Goal: Task Accomplishment & Management: Manage account settings

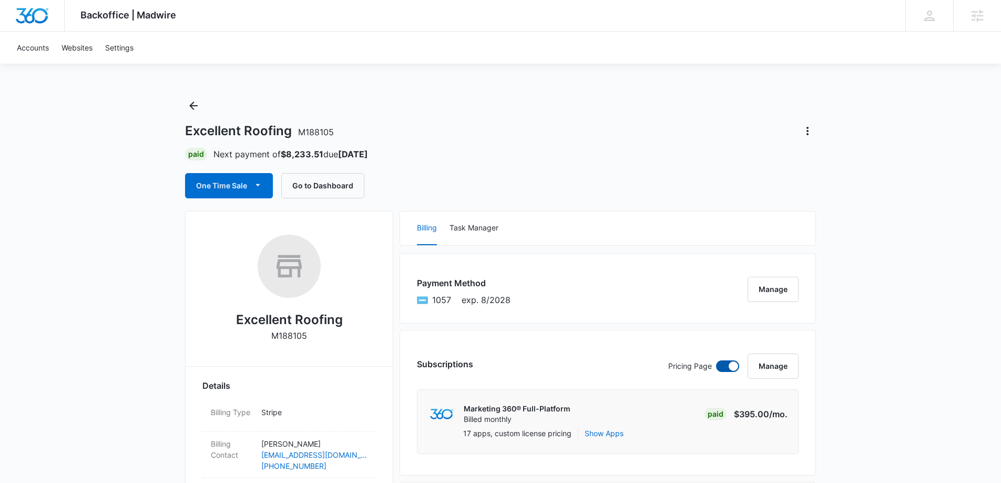
click at [723, 364] on span at bounding box center [727, 366] width 23 height 12
click at [716, 360] on input "checkbox" at bounding box center [715, 360] width 1 height 1
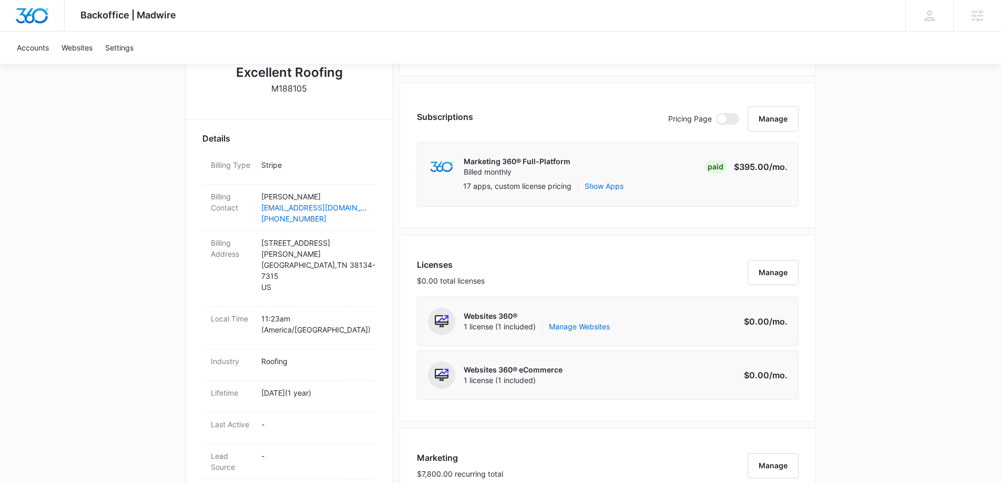
scroll to position [184, 0]
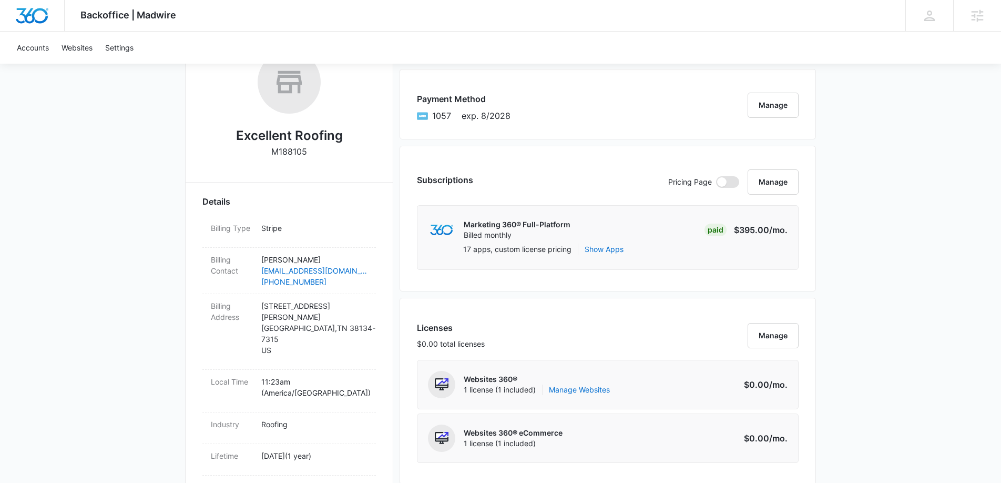
click at [723, 184] on span at bounding box center [721, 181] width 9 height 9
click at [716, 176] on input "checkbox" at bounding box center [715, 176] width 1 height 1
checkbox input "true"
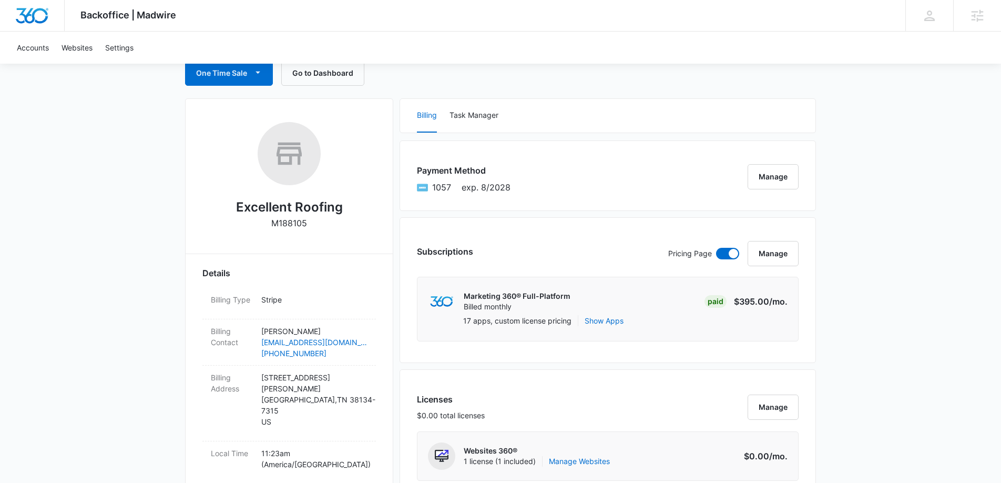
scroll to position [0, 0]
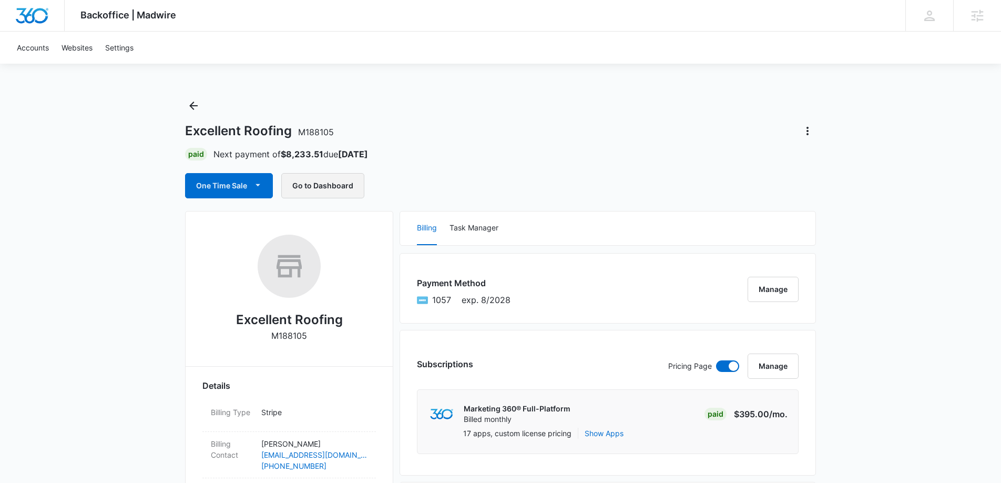
click at [337, 176] on button "Go to Dashboard" at bounding box center [322, 185] width 83 height 25
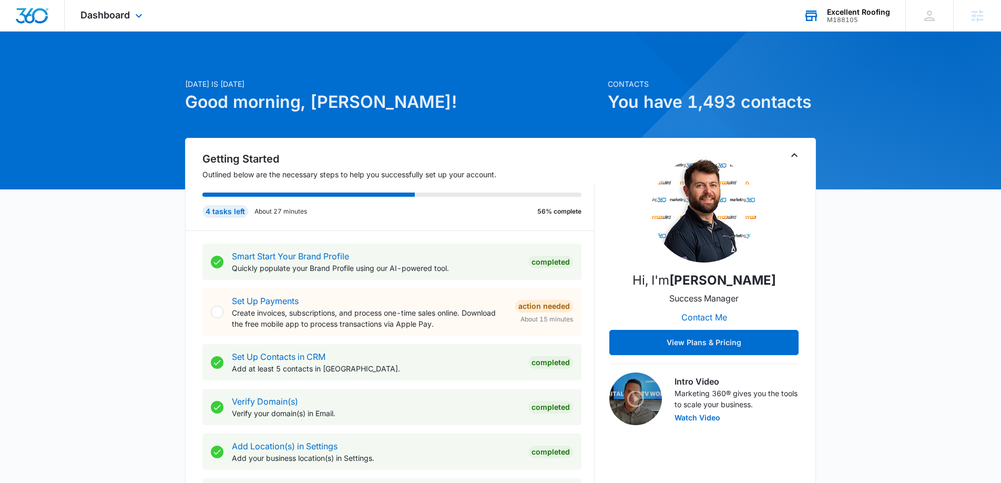
click at [853, 14] on div "Excellent Roofing" at bounding box center [858, 12] width 63 height 8
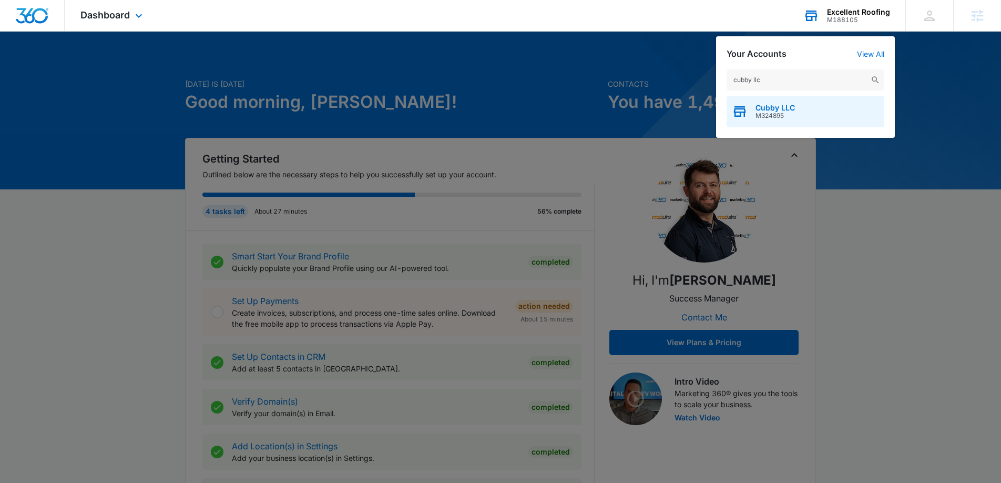
type input "cubby llc"
click at [803, 104] on div "Cubby LLC M324895" at bounding box center [805, 112] width 158 height 32
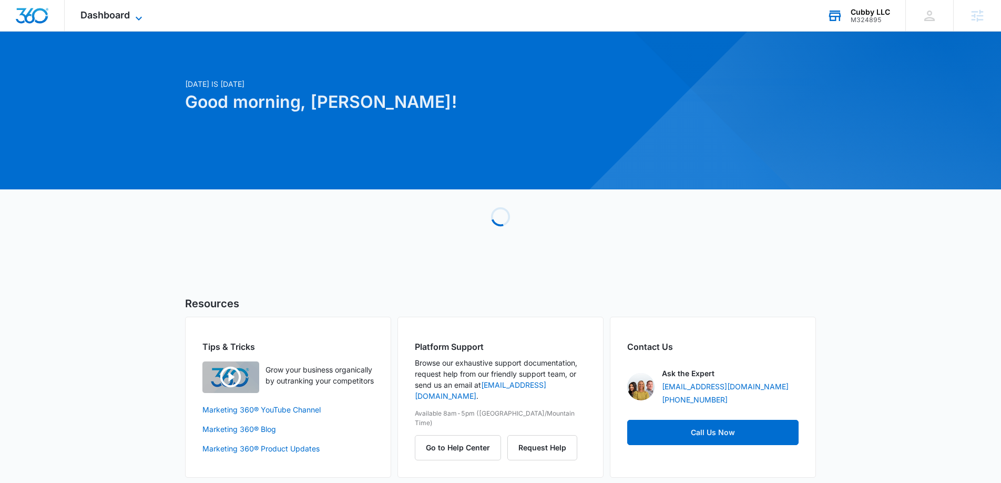
click at [122, 18] on span "Dashboard" at bounding box center [104, 14] width 49 height 11
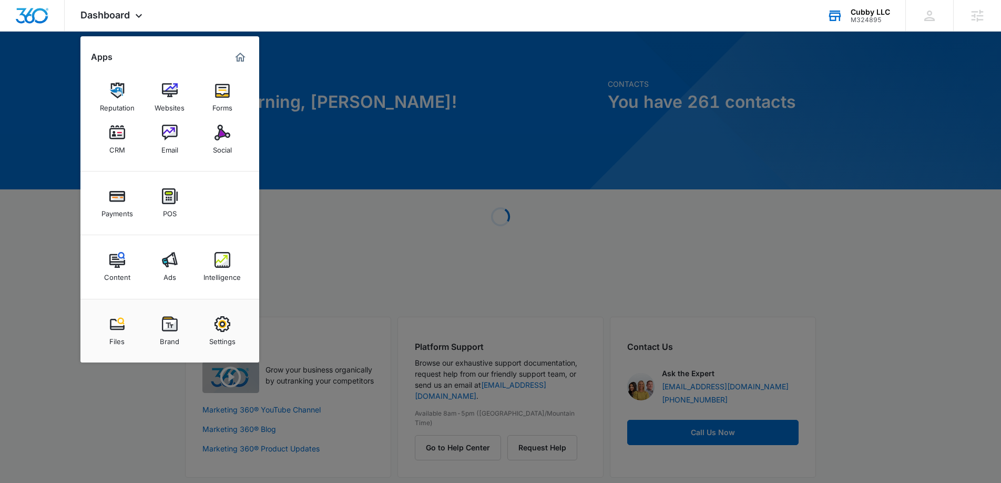
click at [221, 264] on img at bounding box center [222, 260] width 16 height 16
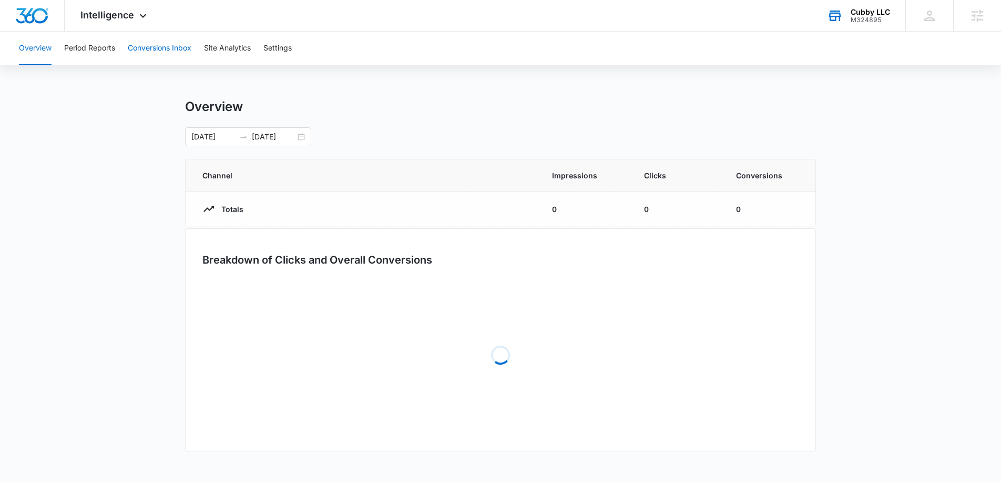
click at [158, 47] on button "Conversions Inbox" at bounding box center [160, 49] width 64 height 34
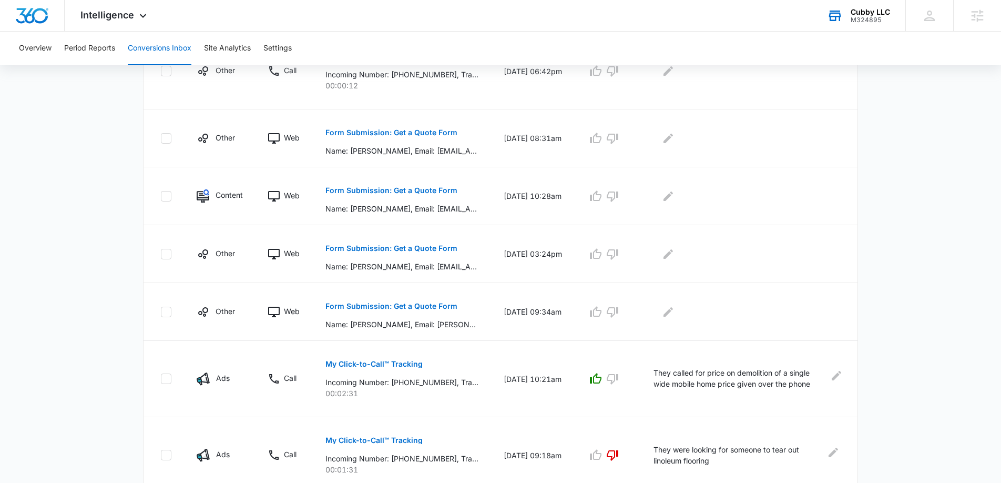
scroll to position [442, 0]
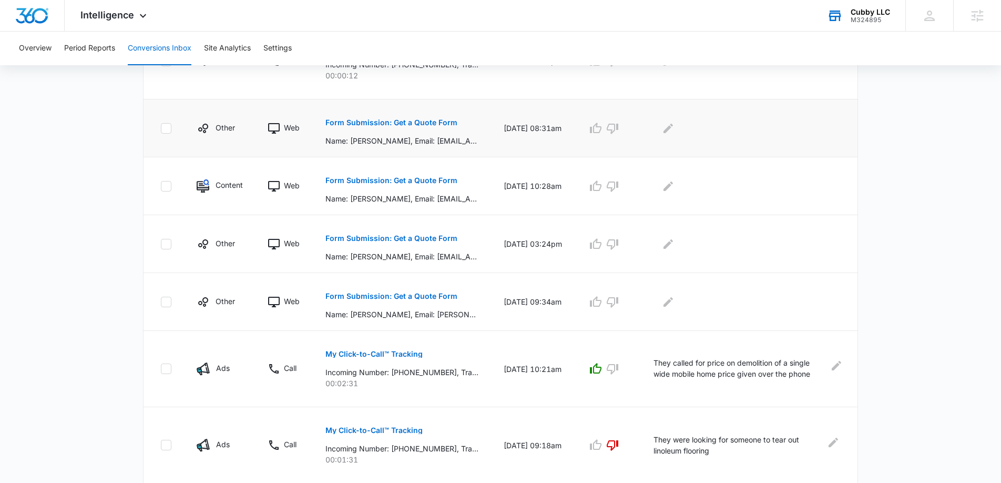
click at [386, 121] on p "Form Submission: Get a Quote Form" at bounding box center [391, 122] width 132 height 7
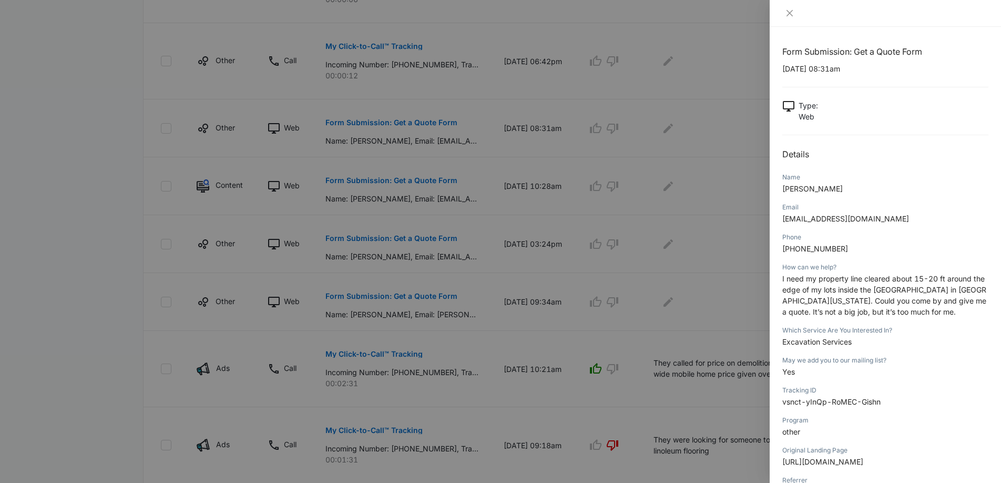
click at [507, 143] on div at bounding box center [500, 241] width 1001 height 483
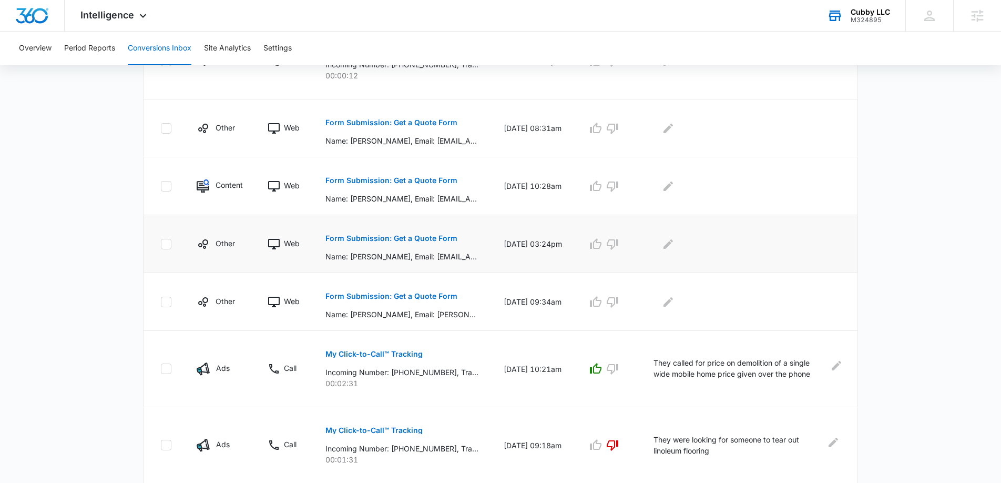
click at [412, 239] on p "Form Submission: Get a Quote Form" at bounding box center [391, 237] width 132 height 7
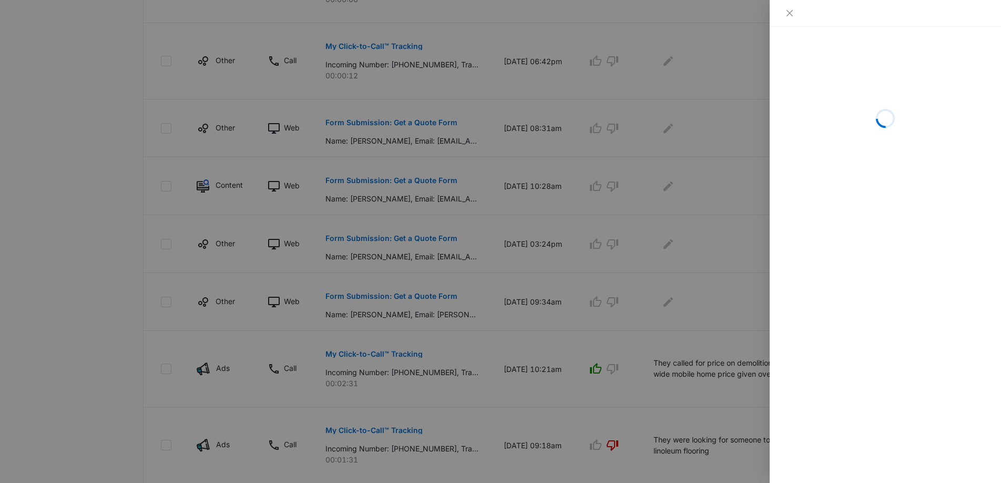
scroll to position [443, 0]
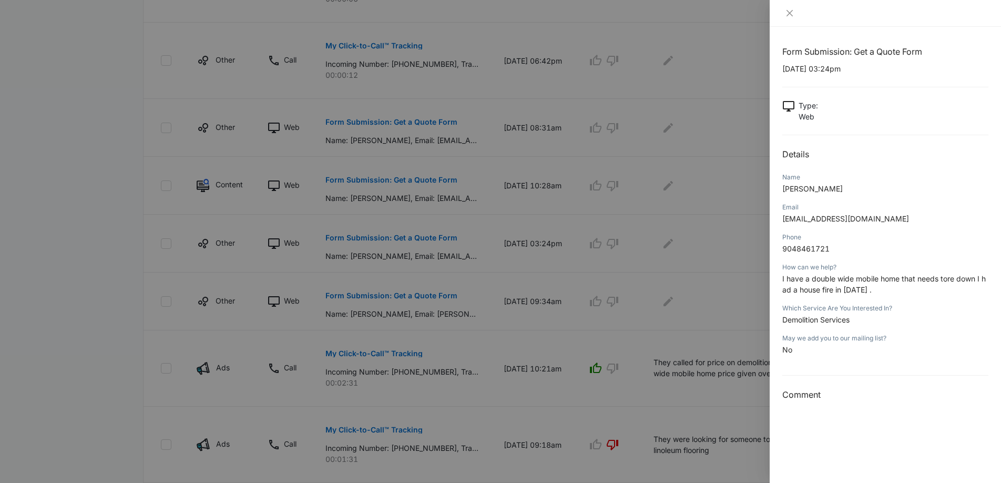
click at [519, 188] on div at bounding box center [500, 241] width 1001 height 483
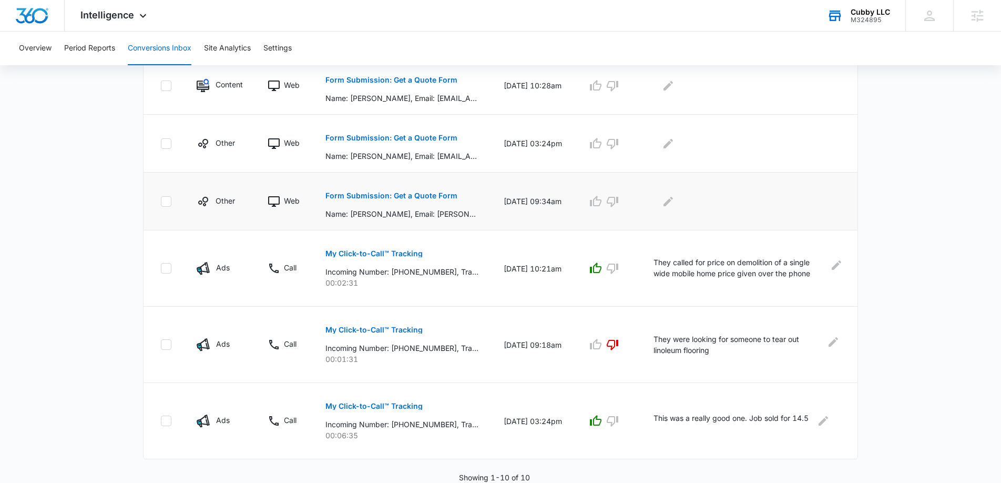
scroll to position [542, 0]
click at [415, 200] on button "Form Submission: Get a Quote Form" at bounding box center [391, 195] width 132 height 25
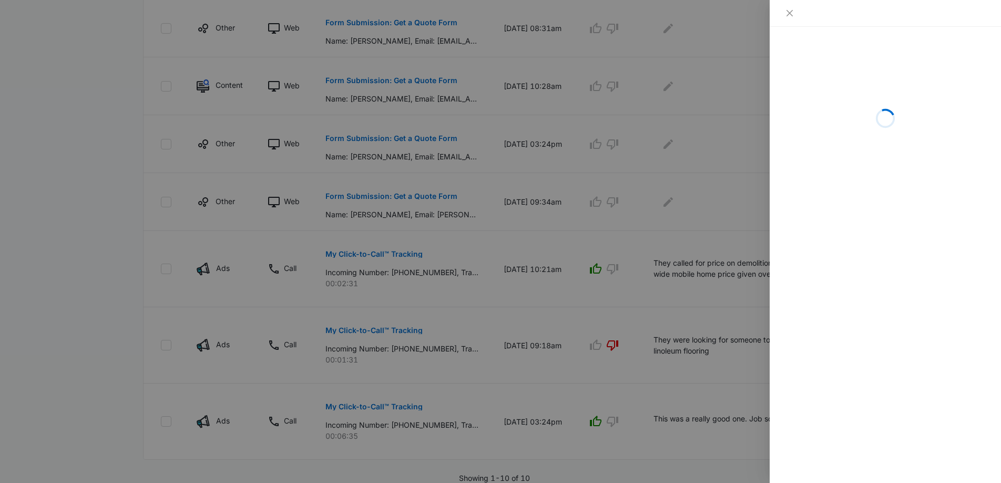
scroll to position [540, 0]
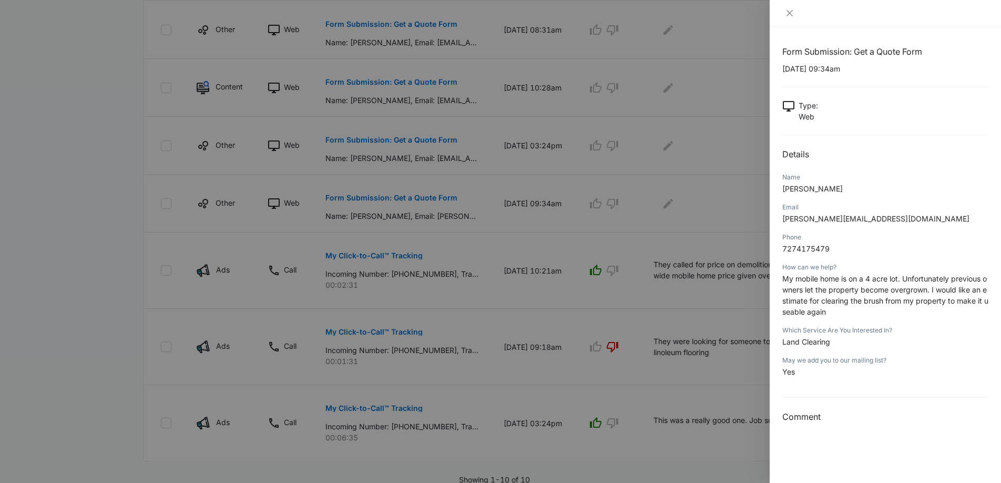
click at [507, 187] on div at bounding box center [500, 241] width 1001 height 483
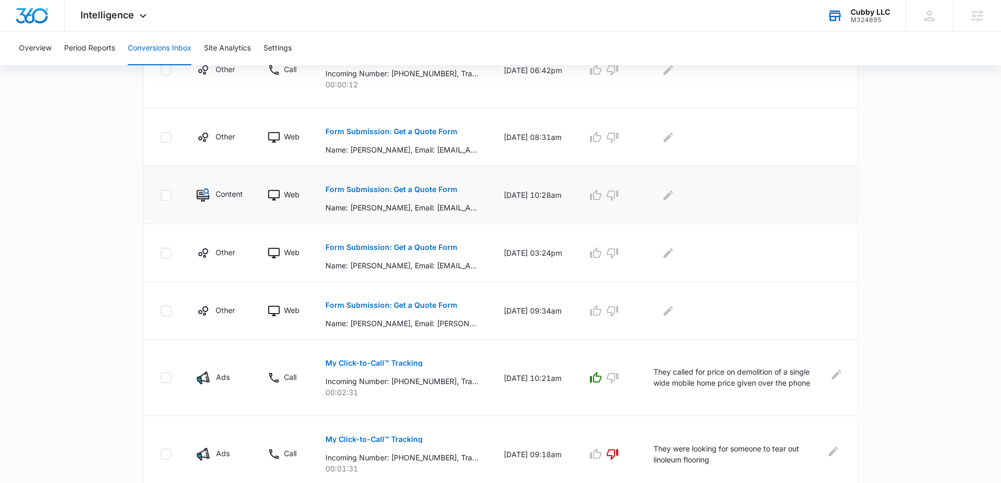
scroll to position [432, 0]
click at [424, 190] on p "Form Submission: Get a Quote Form" at bounding box center [391, 190] width 132 height 7
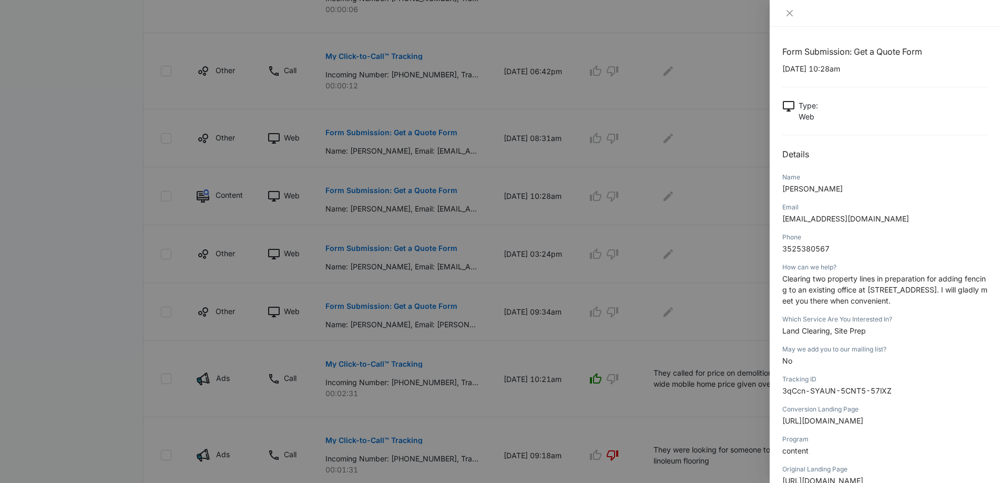
click at [487, 180] on div at bounding box center [500, 241] width 1001 height 483
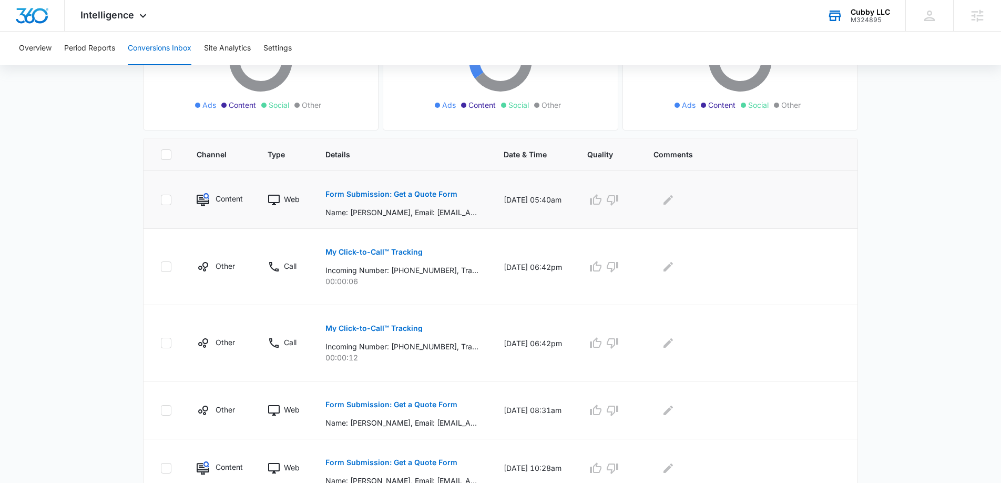
scroll to position [157, 0]
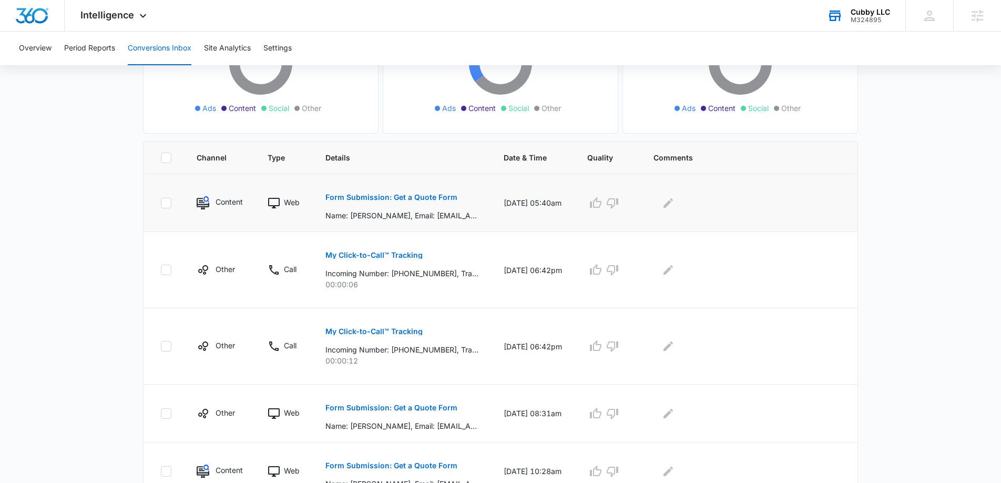
click at [446, 198] on p "Form Submission: Get a Quote Form" at bounding box center [391, 196] width 132 height 7
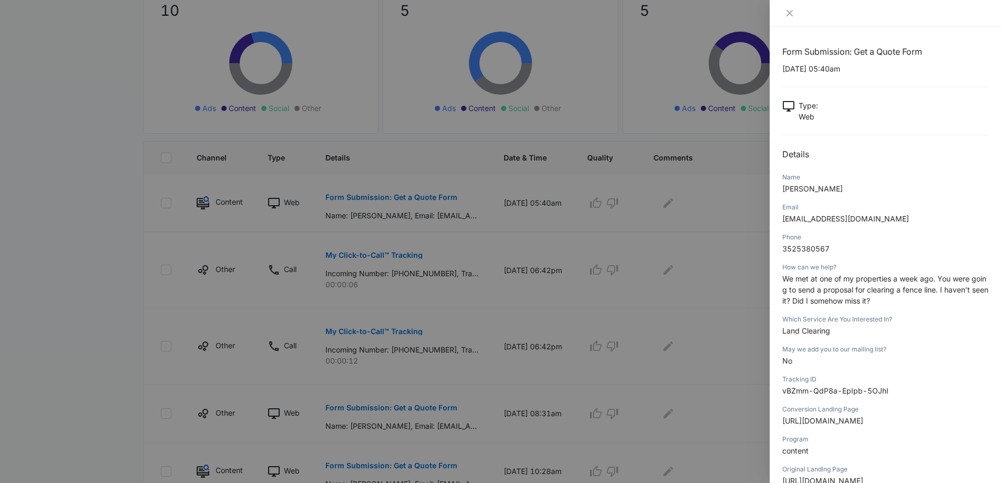
click at [481, 207] on div at bounding box center [500, 241] width 1001 height 483
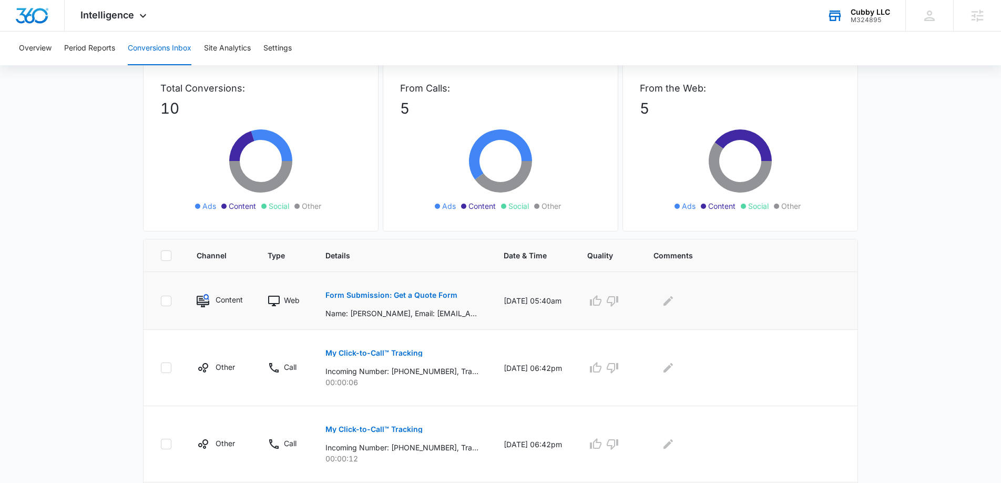
scroll to position [0, 0]
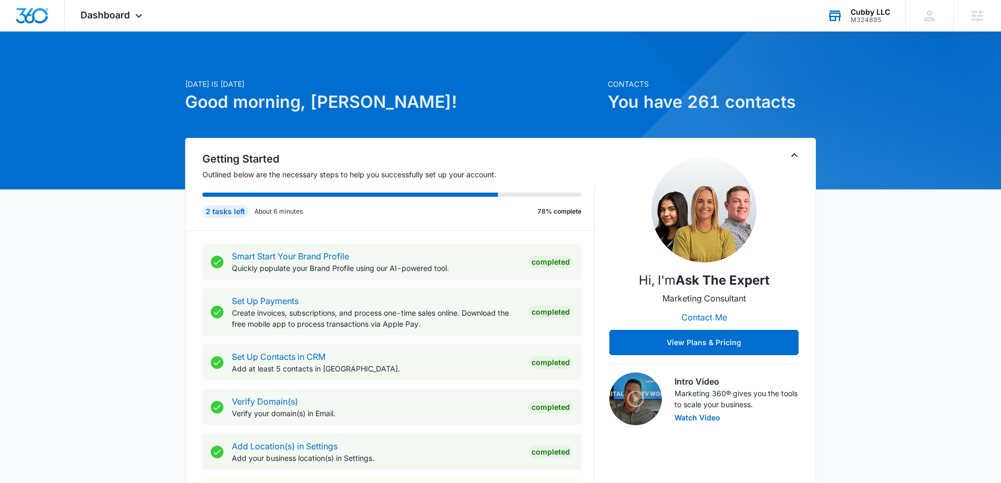
click at [862, 15] on div "Cubby LLC M324895" at bounding box center [869, 16] width 39 height 16
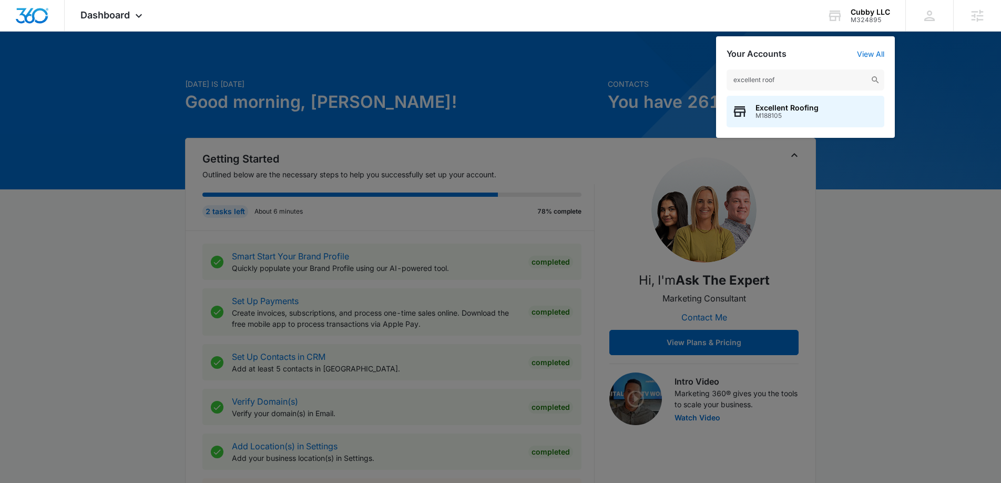
type input "excellent roof"
click at [811, 110] on span "Excellent Roofing" at bounding box center [786, 108] width 63 height 8
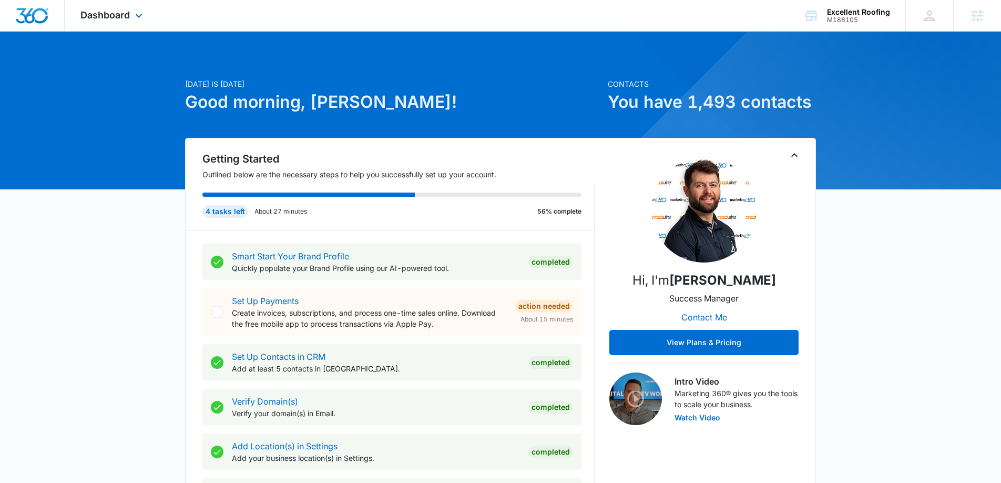
drag, startPoint x: 126, startPoint y: 21, endPoint x: 154, endPoint y: 105, distance: 89.3
click at [126, 21] on div "Dashboard Apps Reputation Forms CRM Email Social POS Content Ads Intelligence F…" at bounding box center [113, 15] width 96 height 31
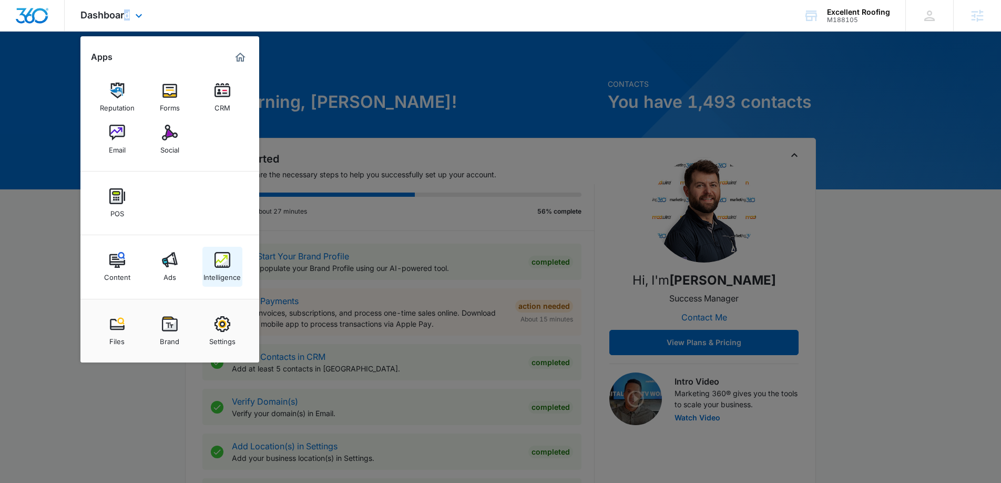
click at [214, 269] on div "Intelligence" at bounding box center [221, 275] width 37 height 14
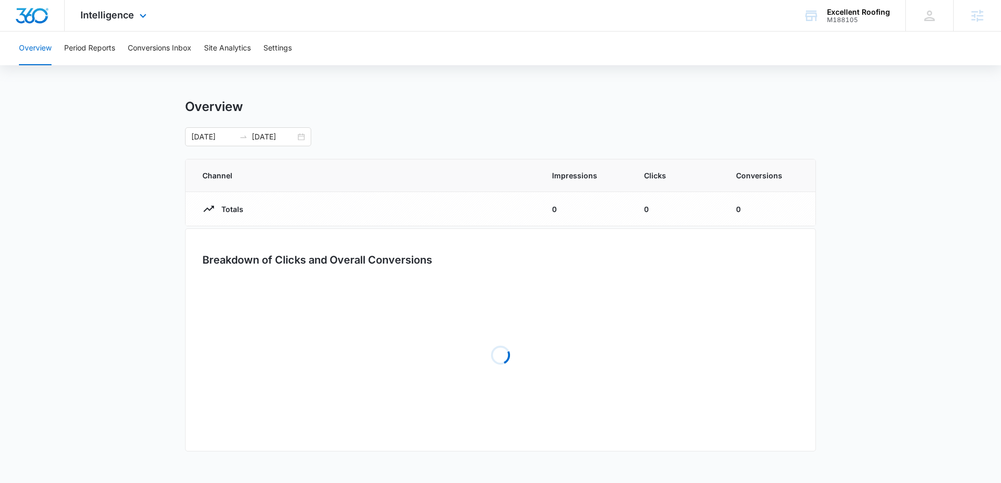
drag, startPoint x: 129, startPoint y: 16, endPoint x: 132, endPoint y: 42, distance: 26.5
click at [129, 16] on span "Intelligence" at bounding box center [107, 14] width 54 height 11
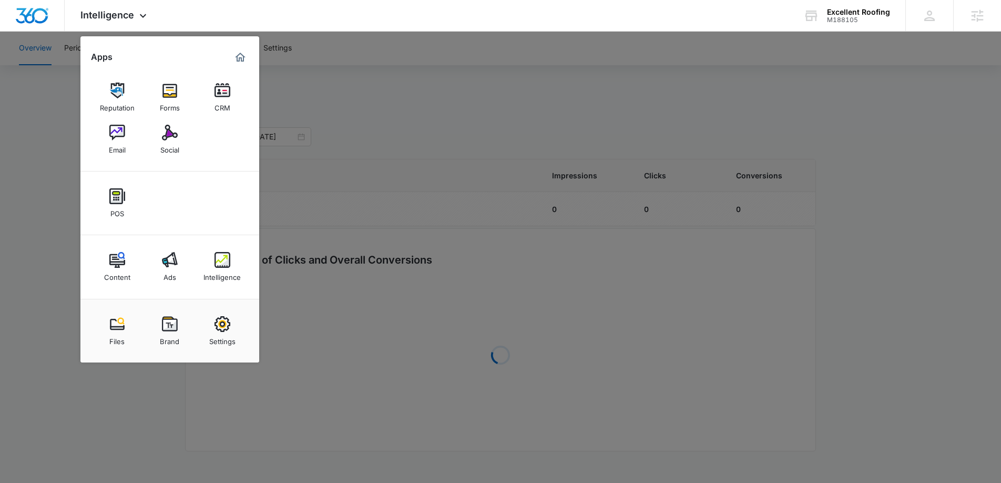
click at [123, 274] on div "Content" at bounding box center [117, 275] width 26 height 14
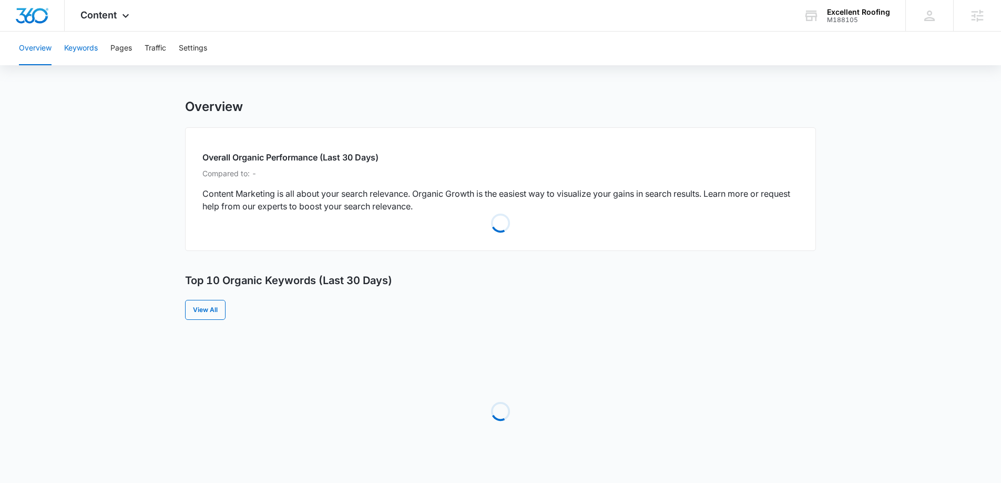
click at [75, 49] on button "Keywords" at bounding box center [81, 49] width 34 height 34
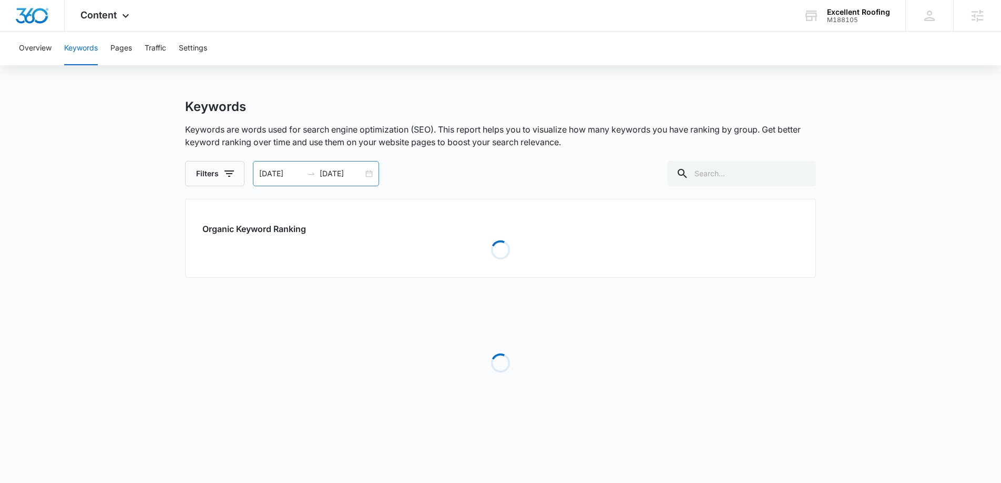
click at [367, 180] on div "07/12/2025 08/11/2025" at bounding box center [316, 173] width 126 height 25
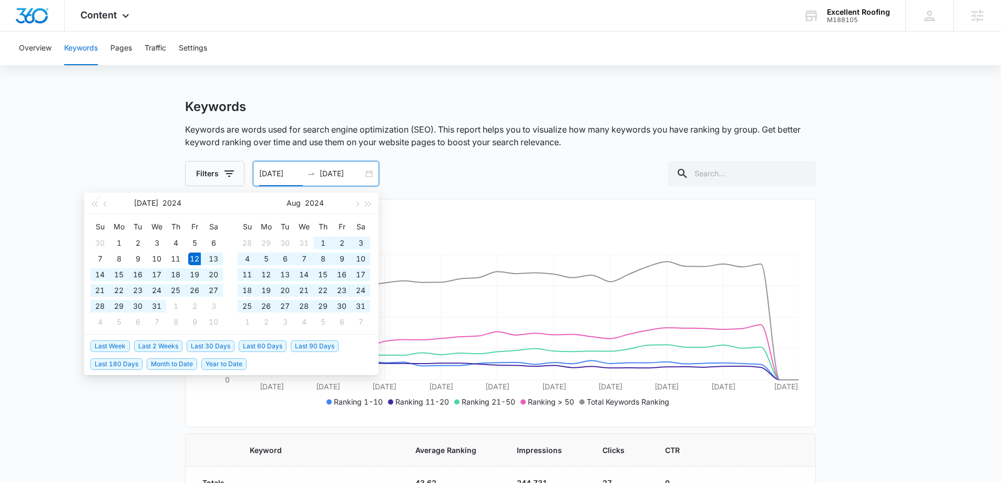
type input "07/12/2024"
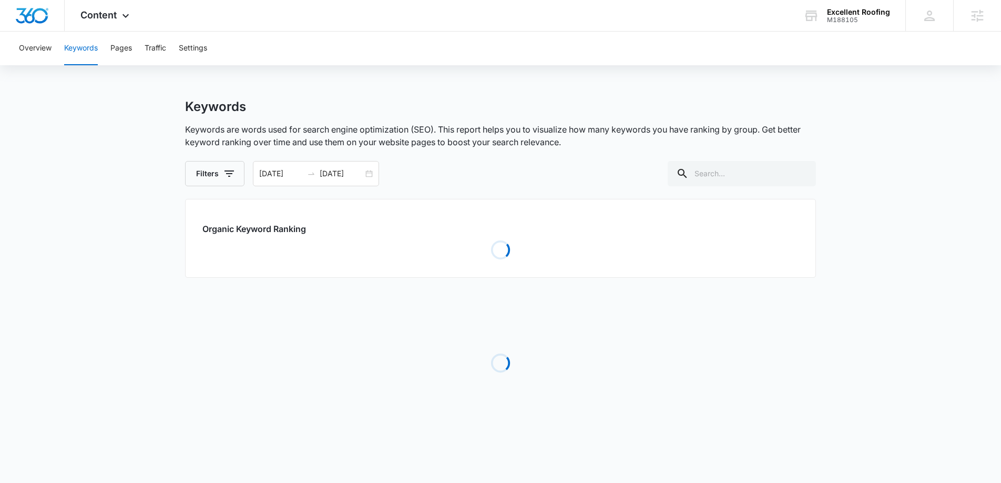
click at [492, 107] on div "Keywords" at bounding box center [500, 107] width 631 height 16
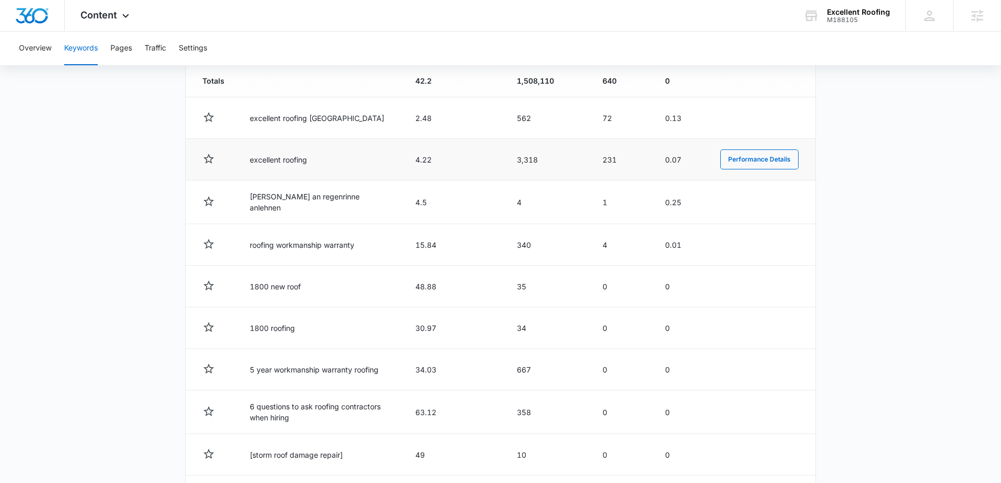
scroll to position [402, 0]
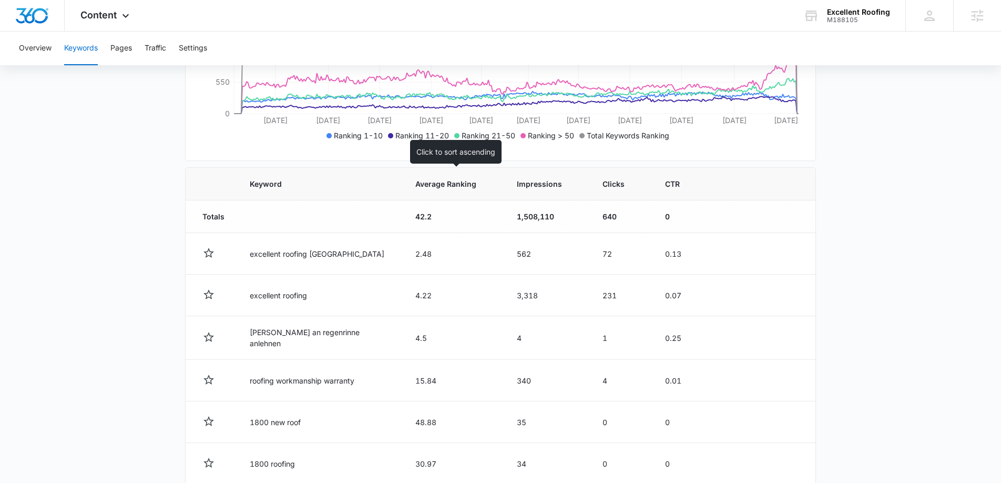
click at [430, 185] on span "Average Ranking" at bounding box center [445, 183] width 61 height 11
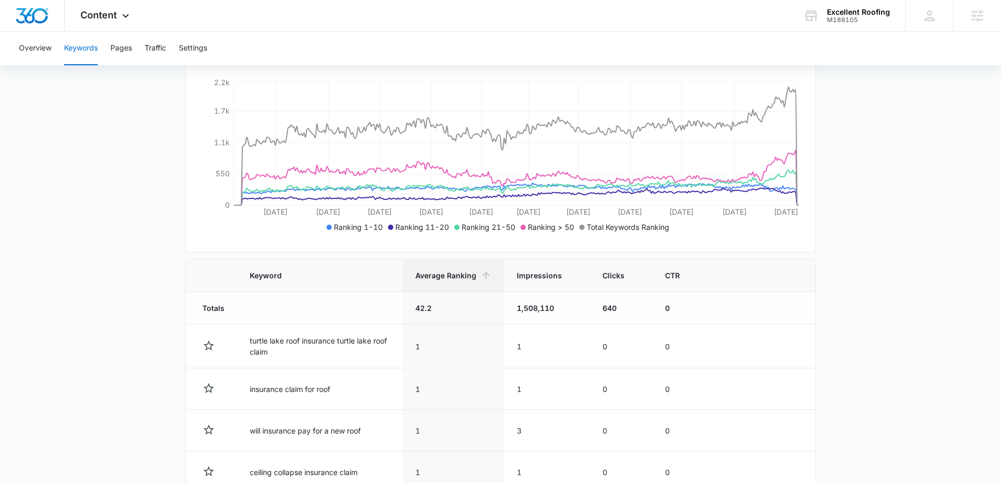
scroll to position [491, 0]
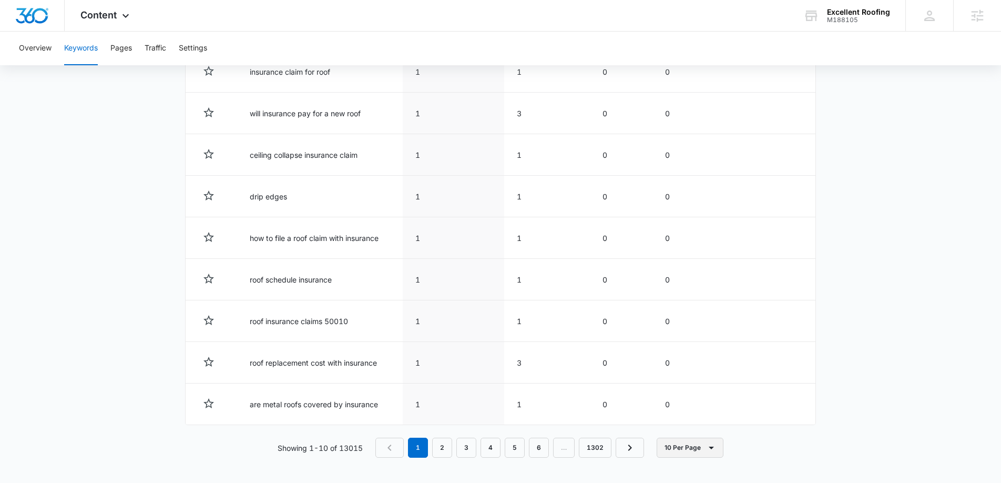
click at [681, 440] on button "10 Per Page" at bounding box center [690, 447] width 67 height 20
click at [693, 419] on div "100 Per Page" at bounding box center [693, 416] width 46 height 7
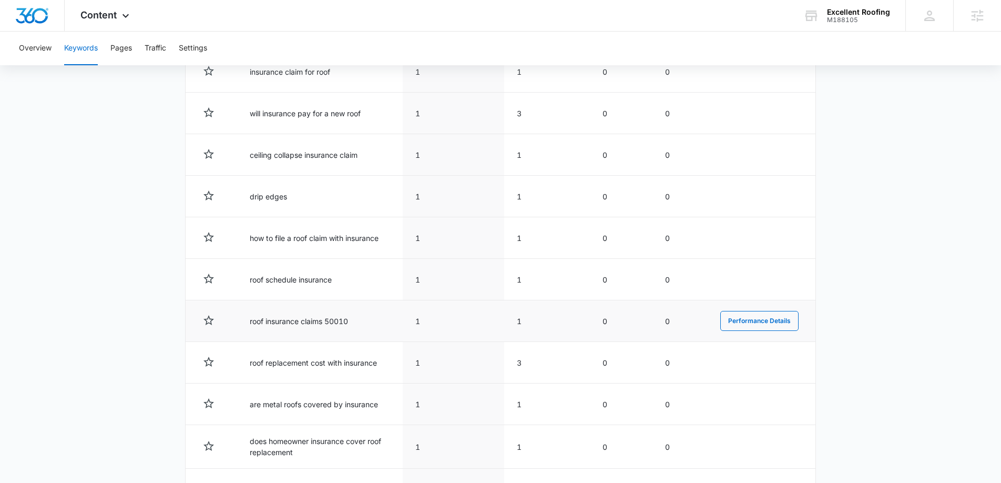
scroll to position [0, 0]
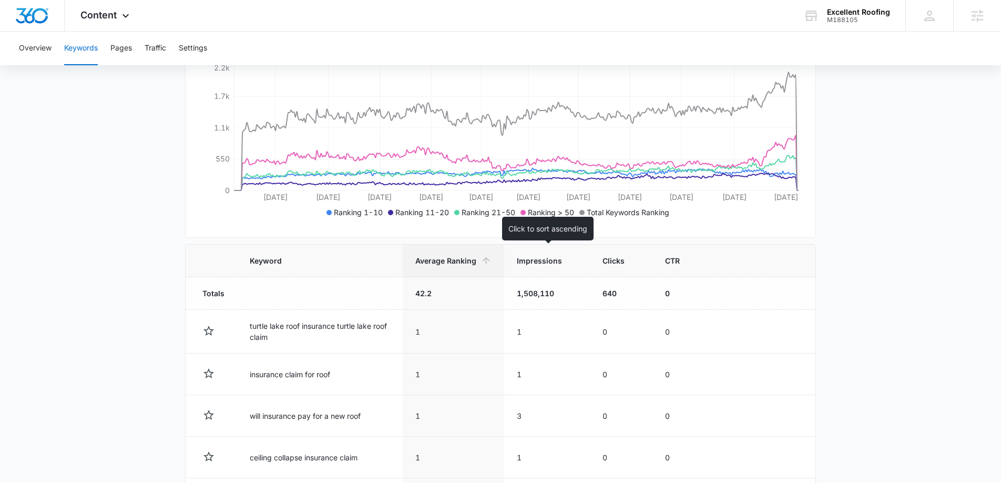
click at [538, 266] on th "Impressions" at bounding box center [547, 260] width 86 height 33
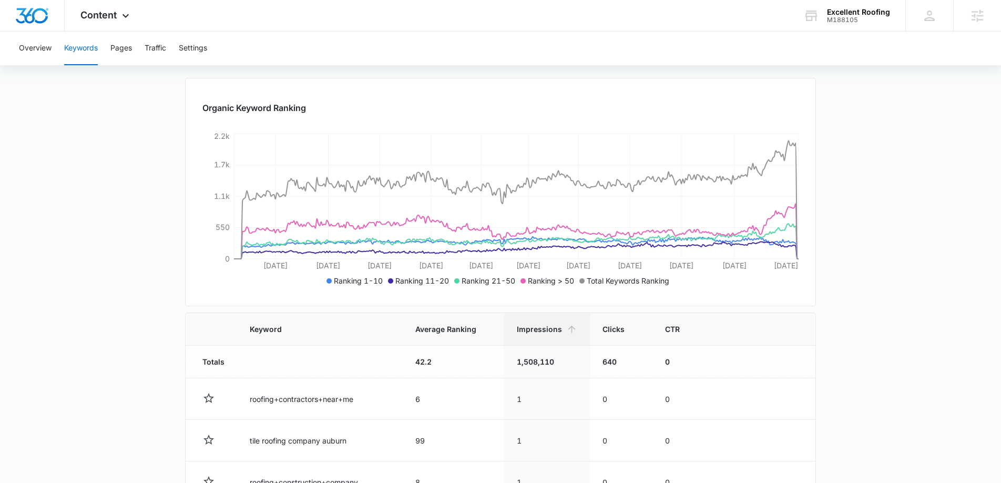
scroll to position [189, 0]
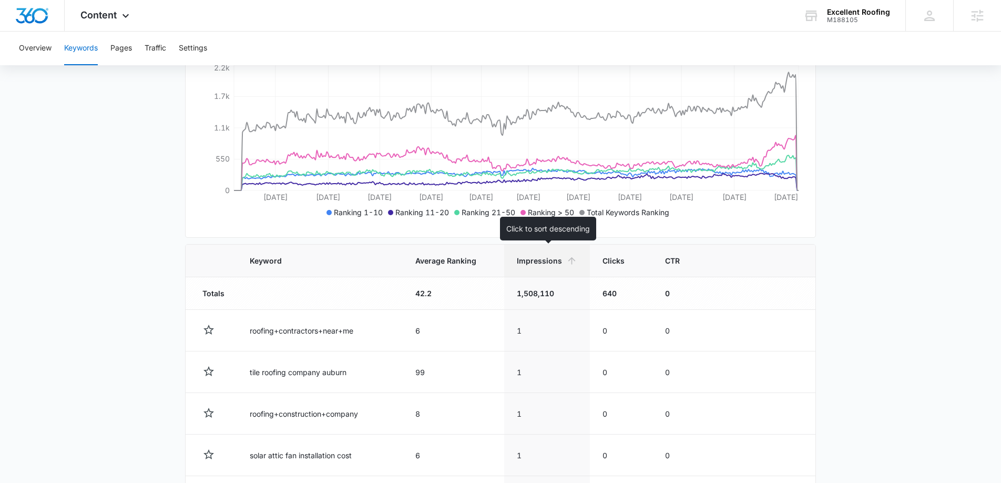
click at [537, 265] on span "Impressions" at bounding box center [539, 260] width 45 height 11
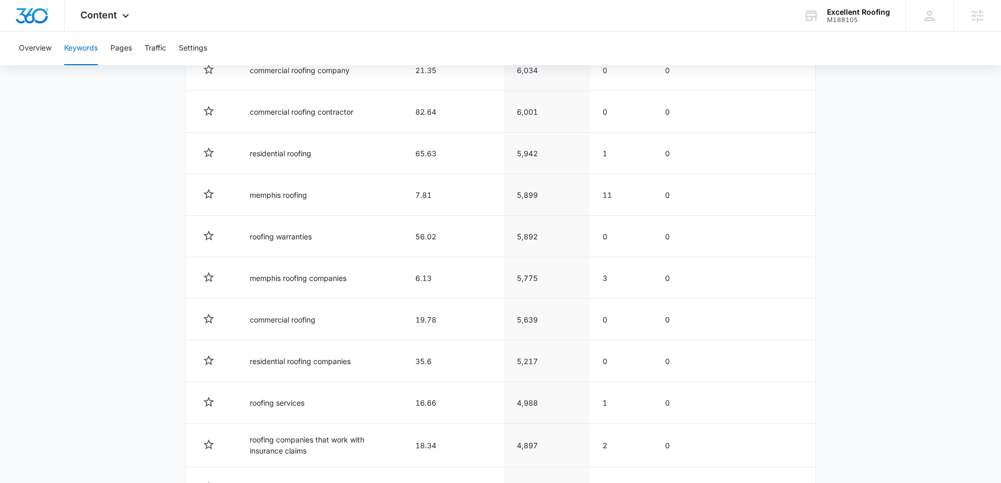
scroll to position [353, 0]
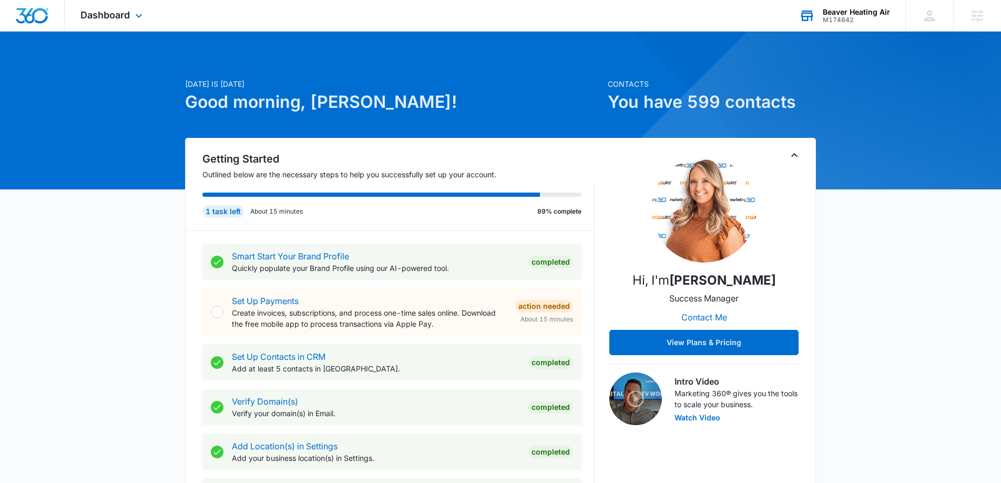
click at [841, 23] on div "M174842" at bounding box center [856, 19] width 67 height 7
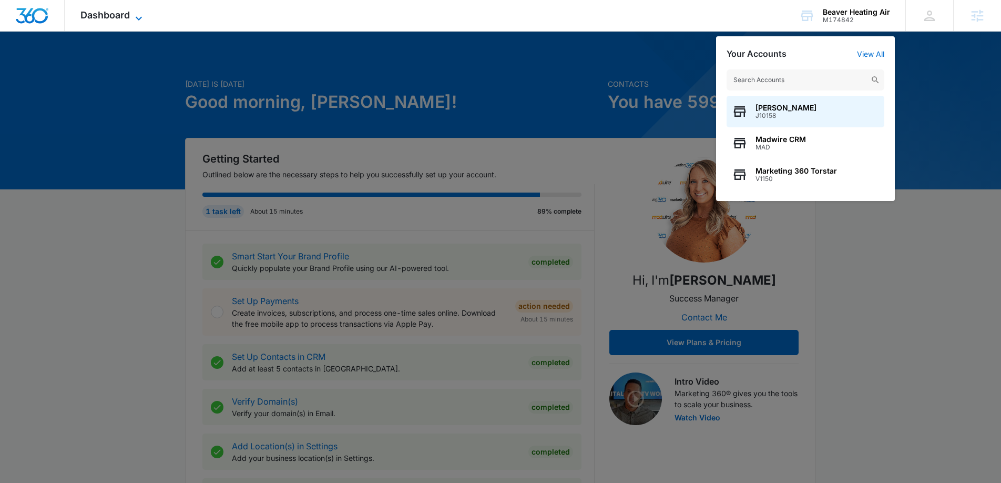
click at [141, 21] on icon at bounding box center [138, 18] width 13 height 13
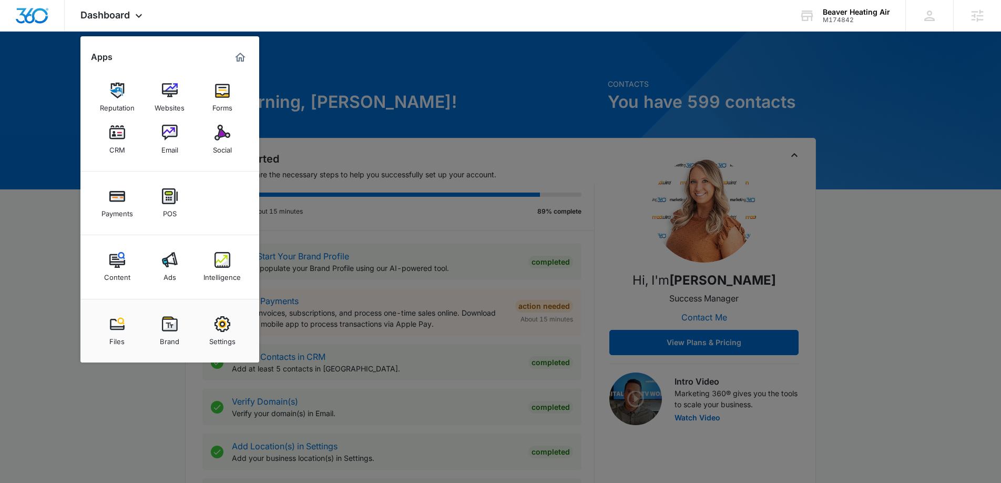
click at [171, 268] on div "Ads" at bounding box center [169, 275] width 13 height 14
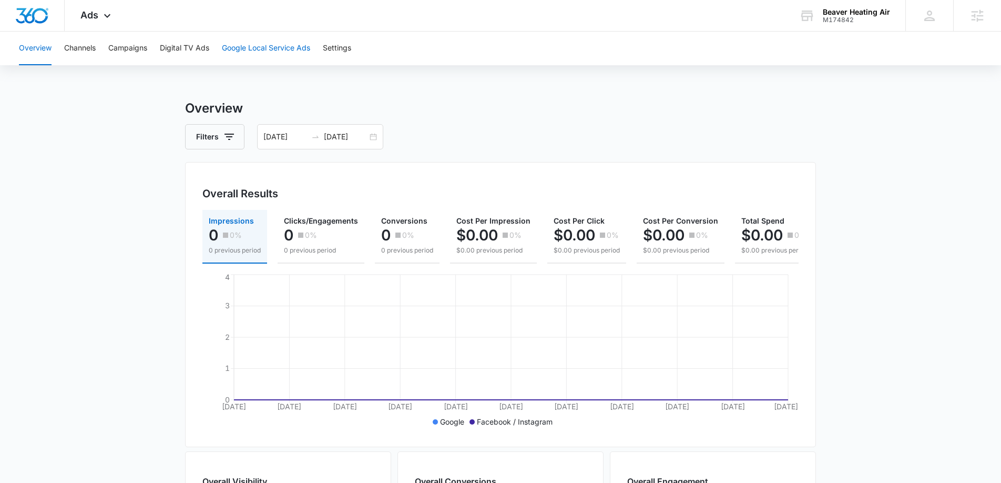
click at [279, 56] on button "Google Local Service Ads" at bounding box center [266, 49] width 88 height 34
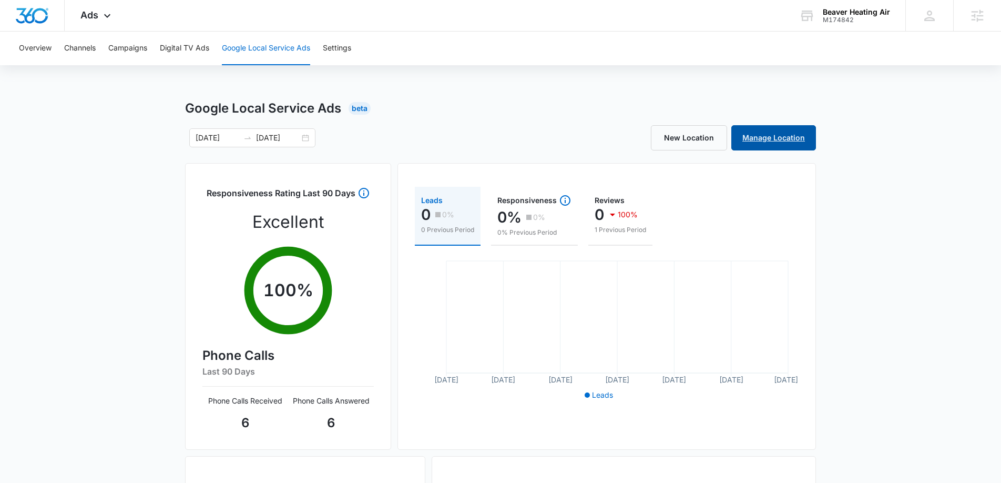
click at [762, 136] on link "Manage Location" at bounding box center [773, 137] width 85 height 25
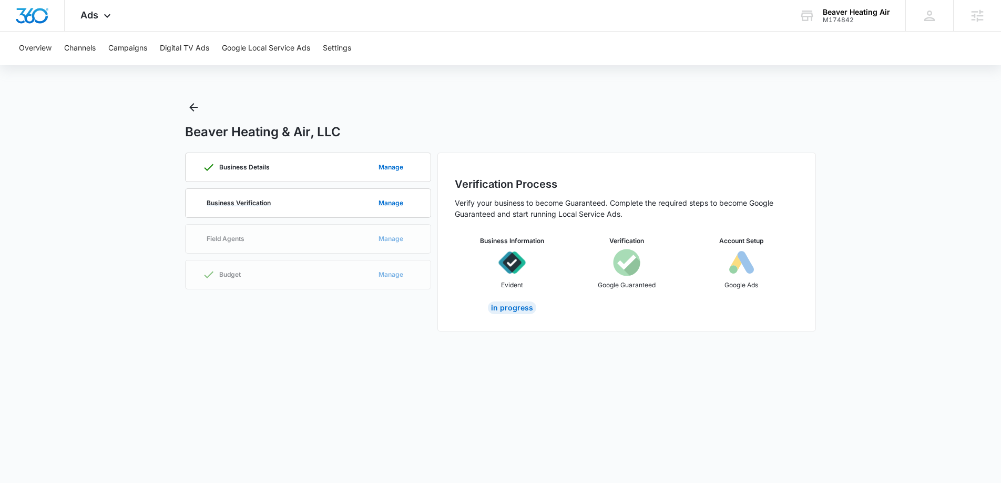
click at [268, 204] on p "Business Verification" at bounding box center [239, 203] width 64 height 6
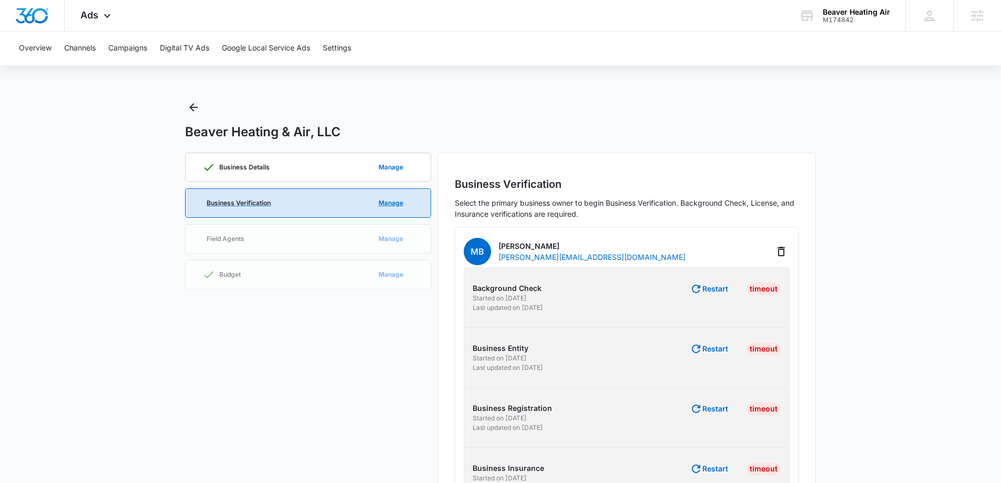
scroll to position [64, 0]
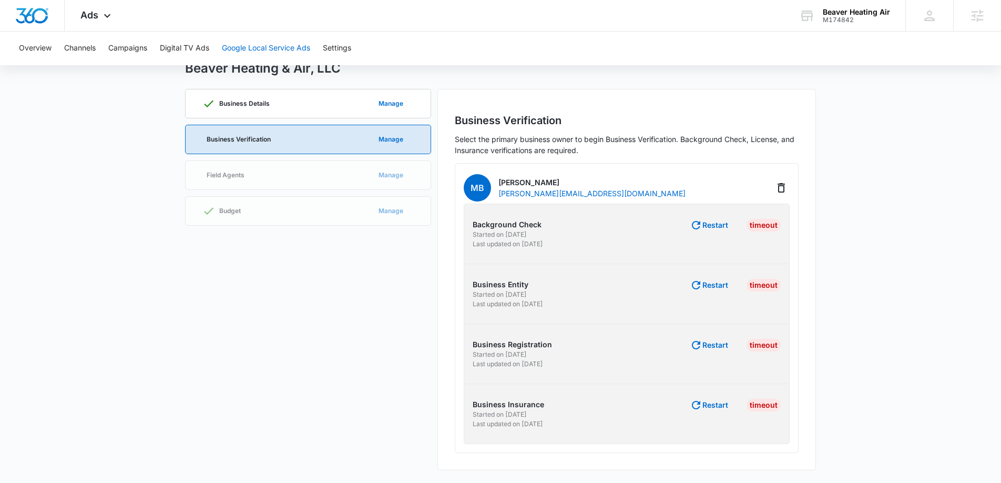
click at [240, 46] on button "Google Local Service Ads" at bounding box center [266, 49] width 88 height 34
